Goal: Task Accomplishment & Management: Manage account settings

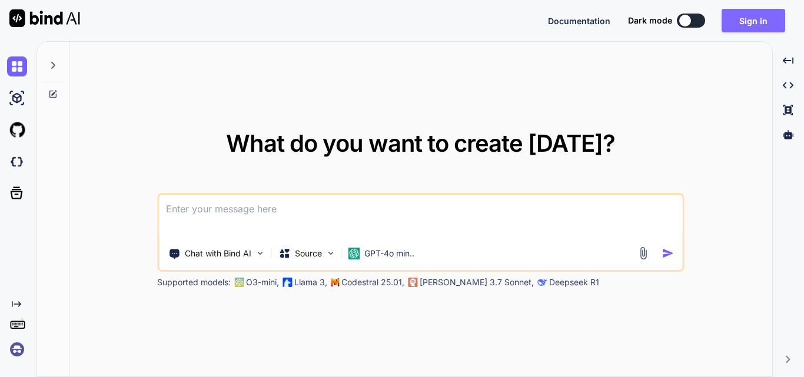
click at [737, 26] on button "Sign in" at bounding box center [754, 21] width 64 height 24
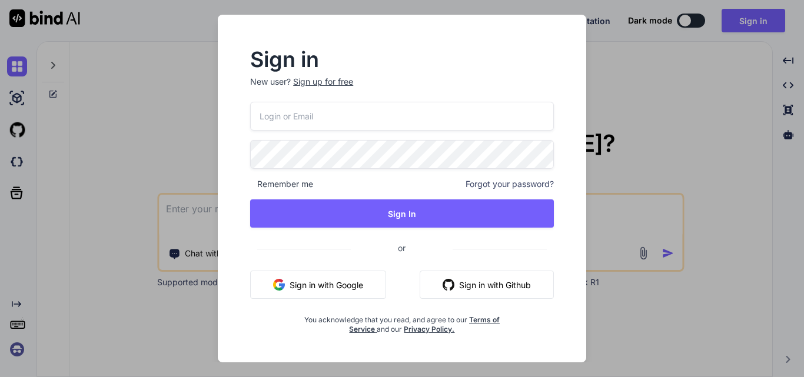
click at [375, 110] on input "email" at bounding box center [402, 116] width 304 height 29
drag, startPoint x: 375, startPoint y: 110, endPoint x: 253, endPoint y: 97, distance: 123.2
click at [253, 97] on div "Sign in New user? Sign up for free [EMAIL_ADDRESS][DOMAIN_NAME] Remember me For…" at bounding box center [402, 192] width 342 height 284
type input "[EMAIL_ADDRESS][DOMAIN_NAME]"
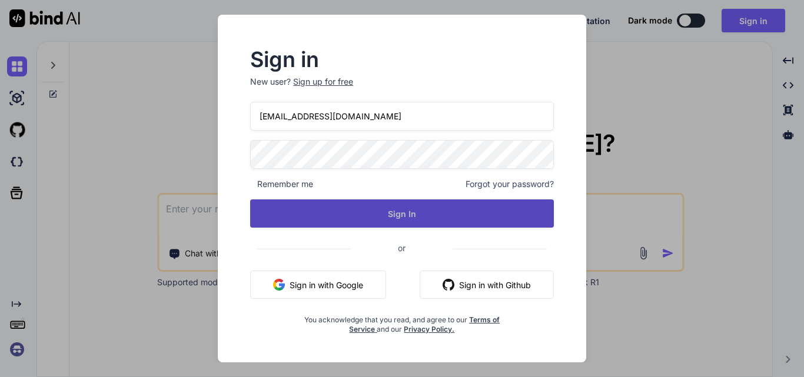
click at [357, 214] on button "Sign In" at bounding box center [402, 214] width 304 height 28
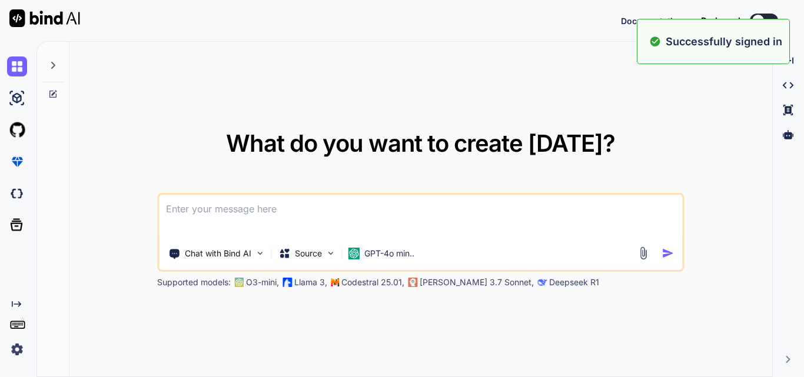
type textarea "x"
